Goal: Find specific page/section: Find specific page/section

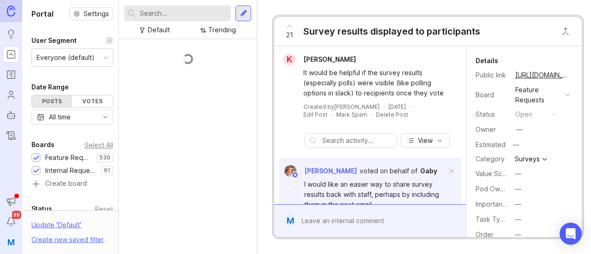
click at [186, 12] on input "text" at bounding box center [183, 13] width 87 height 10
click at [174, 12] on input "dl" at bounding box center [177, 13] width 74 height 10
type input "d"
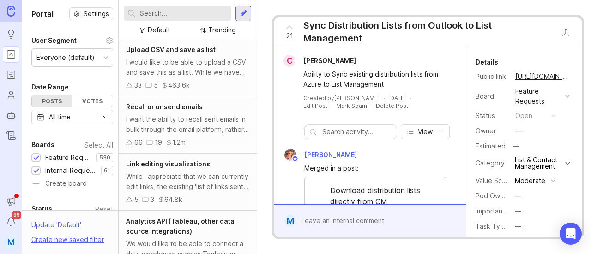
scroll to position [97, 0]
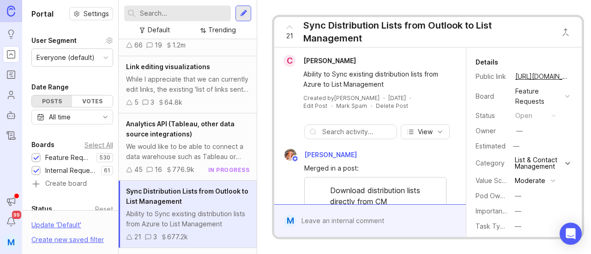
click at [353, 30] on div "Sync Distribution Lists from Outlook to List Management" at bounding box center [427, 32] width 248 height 26
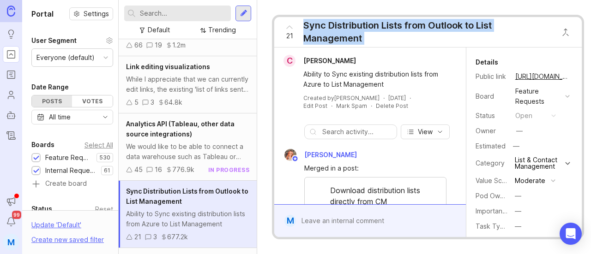
click at [353, 30] on div "Sync Distribution Lists from Outlook to List Management" at bounding box center [427, 32] width 248 height 26
copy div "Sync Distribution Lists from Outlook to List Management C"
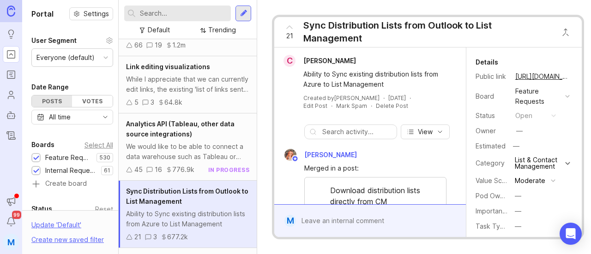
click at [191, 14] on input "text" at bounding box center [183, 13] width 87 height 10
paste input "Sync Distribution Lists from Outlook to List Management"
type input "Sync Distribution Lists from Outlook to List Management"
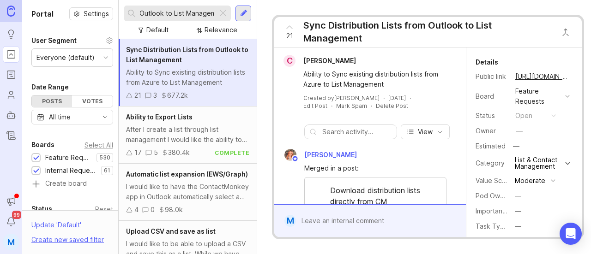
click at [179, 53] on span "Sync Distribution Lists from Outlook to List Management" at bounding box center [187, 55] width 122 height 18
click at [228, 12] on div at bounding box center [222, 13] width 11 height 12
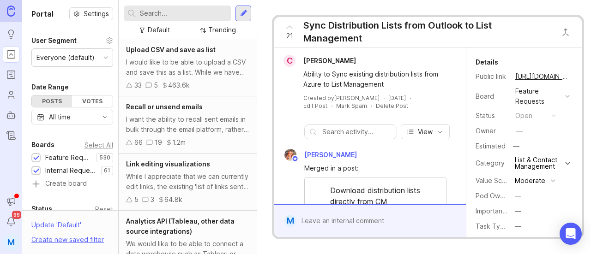
click at [216, 28] on div "Trending" at bounding box center [222, 30] width 28 height 10
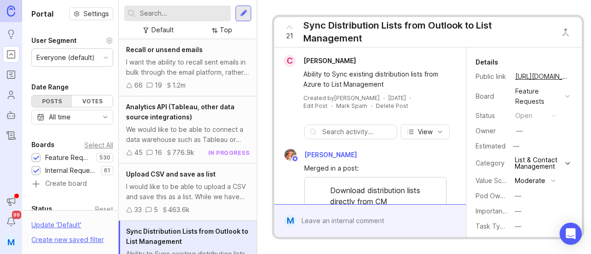
click at [182, 11] on input "text" at bounding box center [183, 13] width 87 height 10
type input "save list as csv"
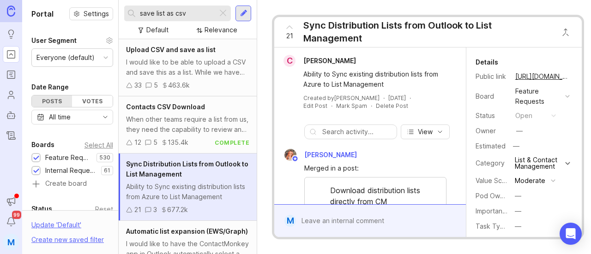
click at [224, 13] on div at bounding box center [222, 13] width 11 height 12
